Goal: Information Seeking & Learning: Learn about a topic

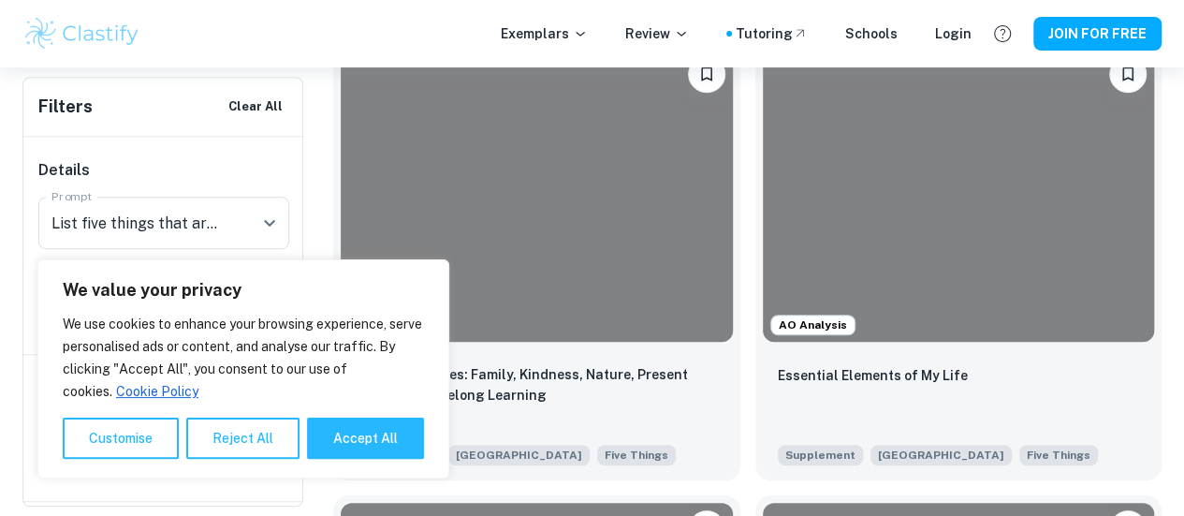
scroll to position [493, 0]
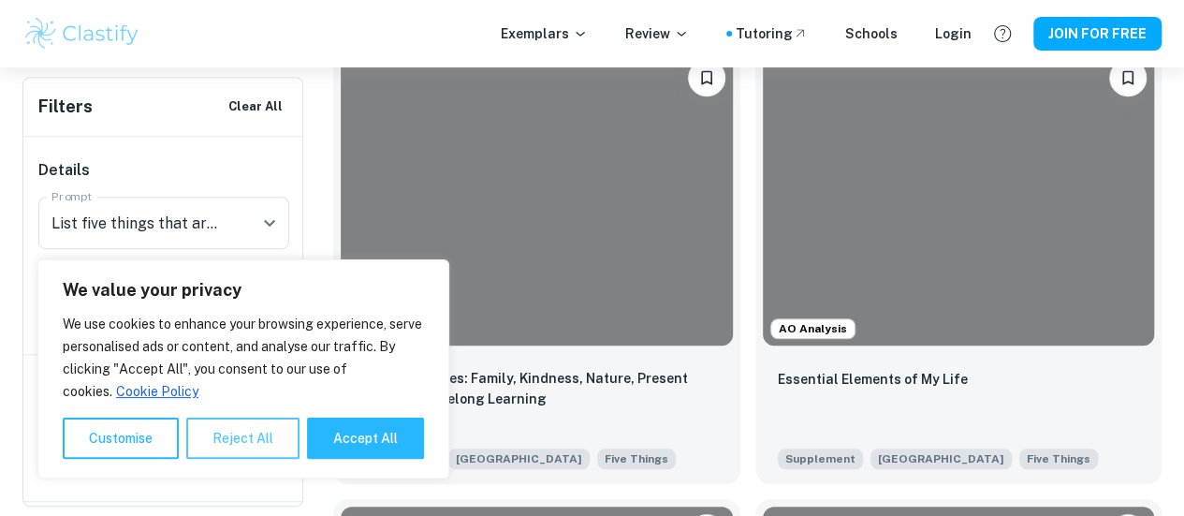
click at [234, 440] on button "Reject All" at bounding box center [242, 438] width 113 height 41
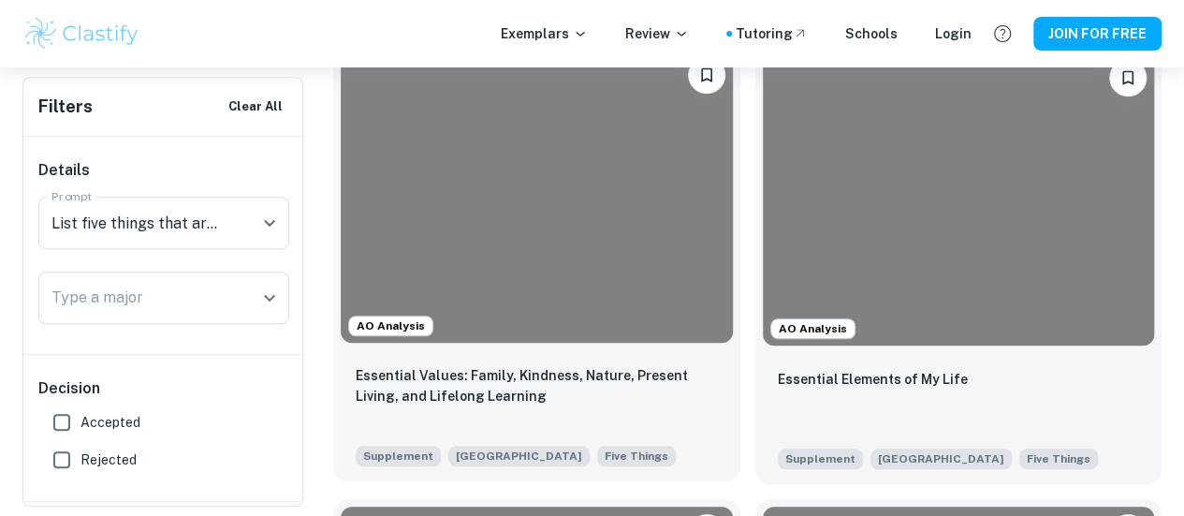
scroll to position [444, 0]
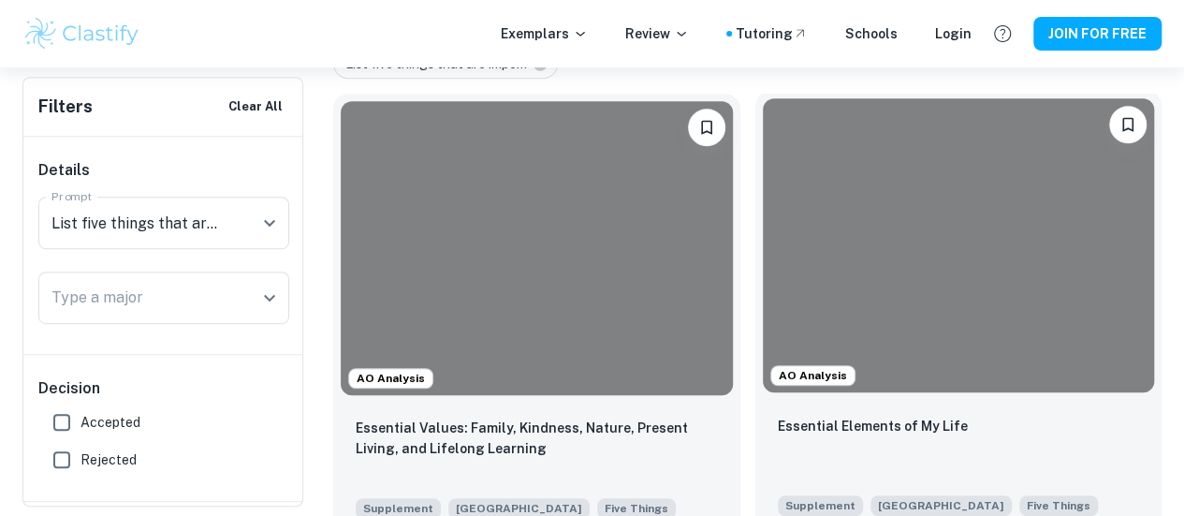
click at [778, 415] on div "Essential Elements of My Life" at bounding box center [959, 447] width 362 height 64
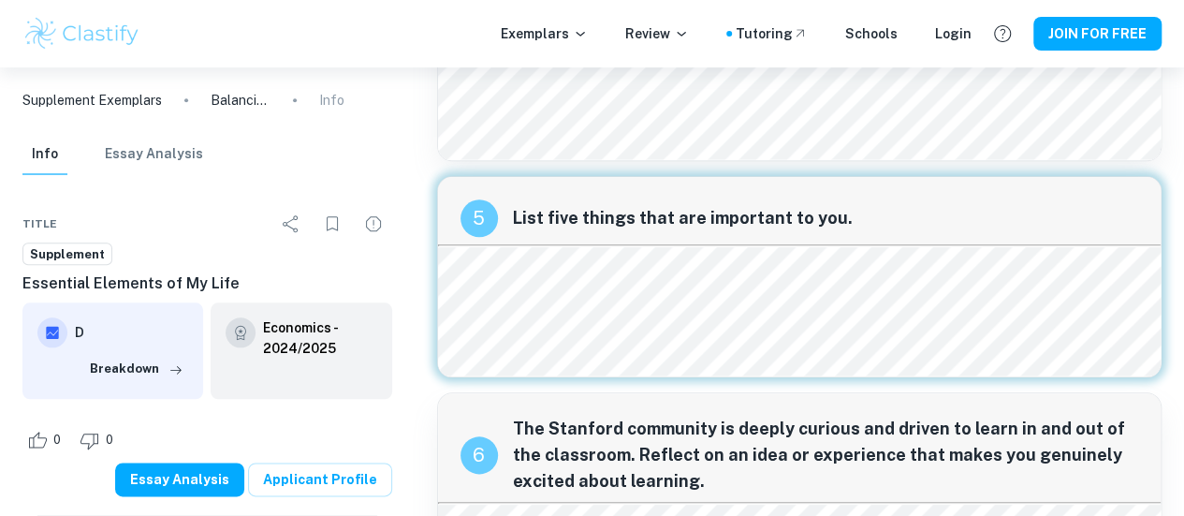
scroll to position [856, 0]
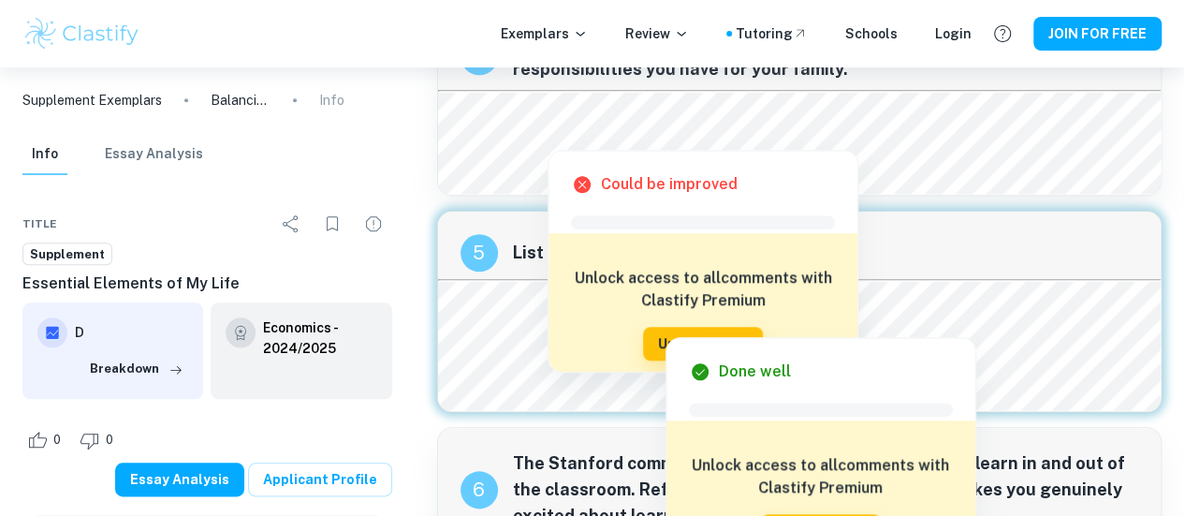
click at [503, 304] on div at bounding box center [665, 317] width 443 height 27
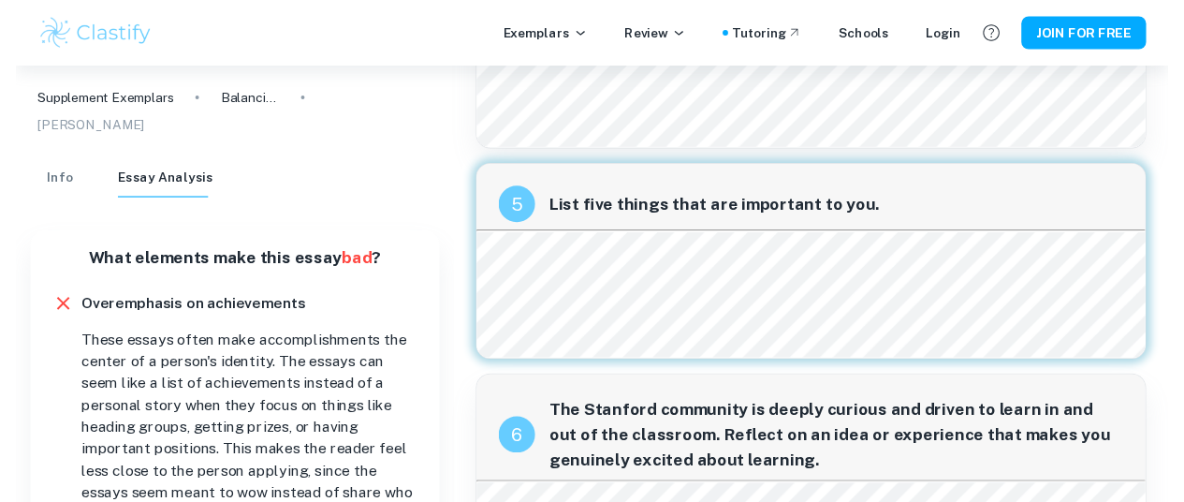
scroll to position [907, 0]
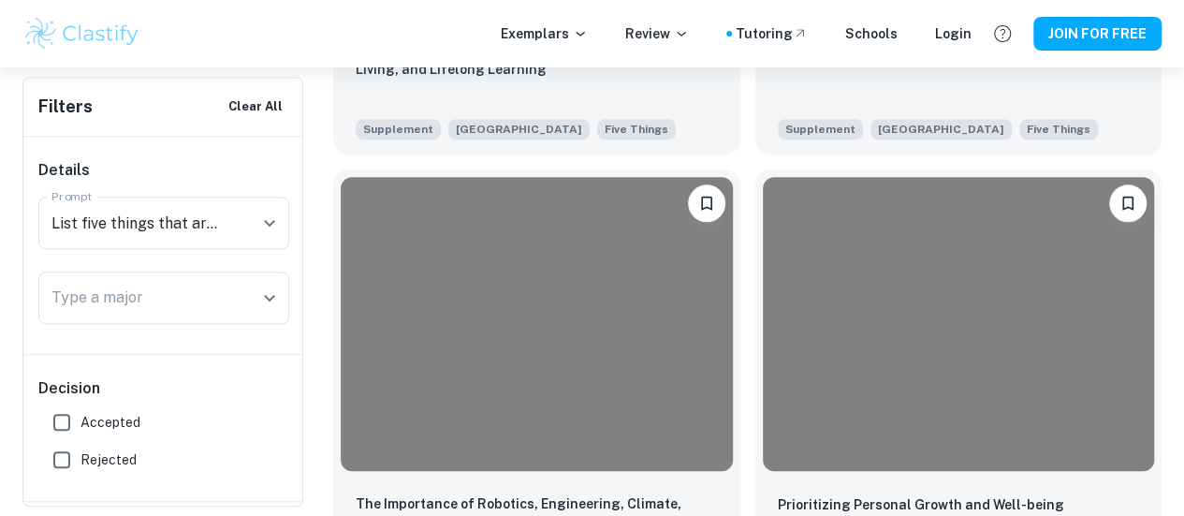
scroll to position [827, 0]
